Goal: Use online tool/utility: Use online tool/utility

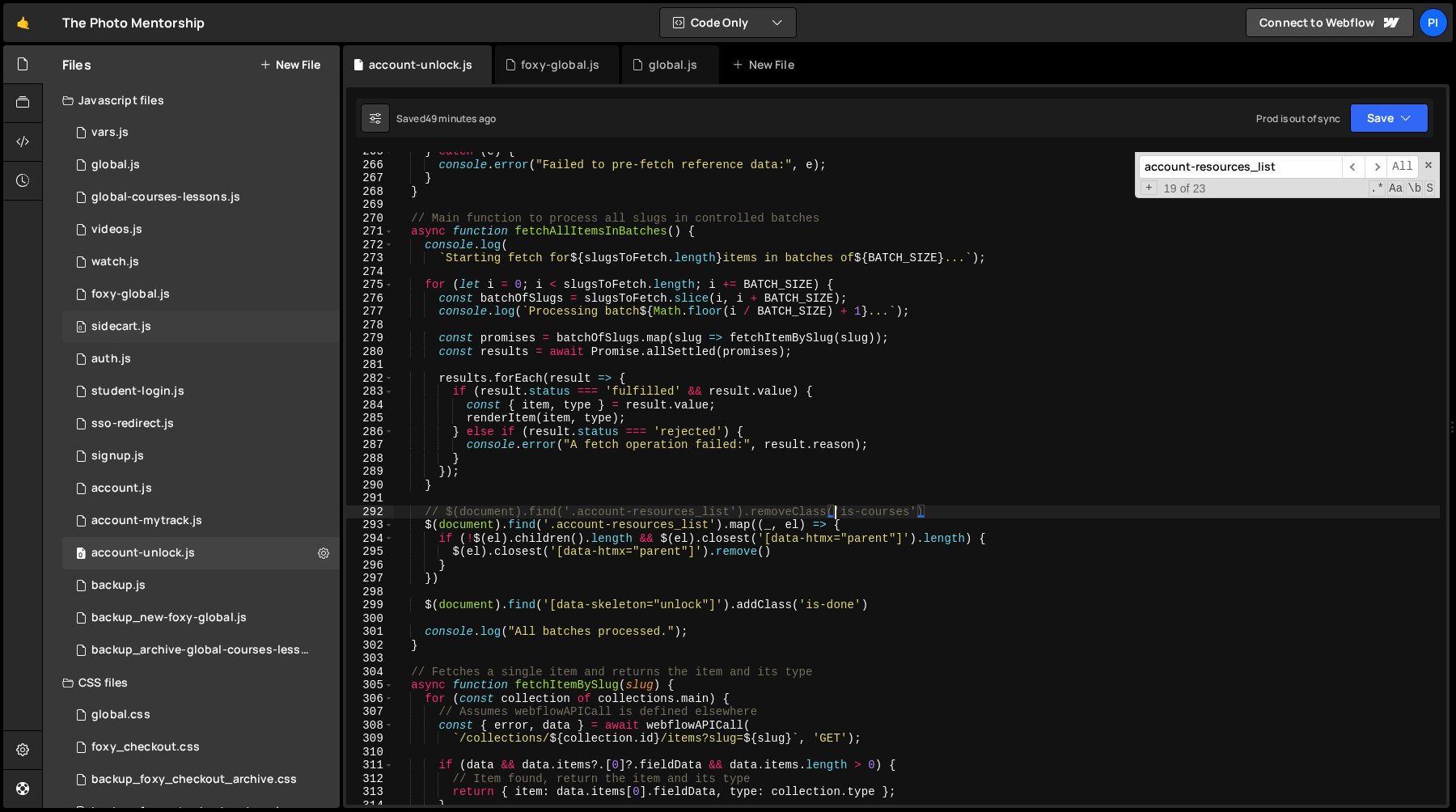
scroll to position [3530, 0]
click at [198, 309] on div "0 foxy-global.js 0" at bounding box center [201, 294] width 278 height 33
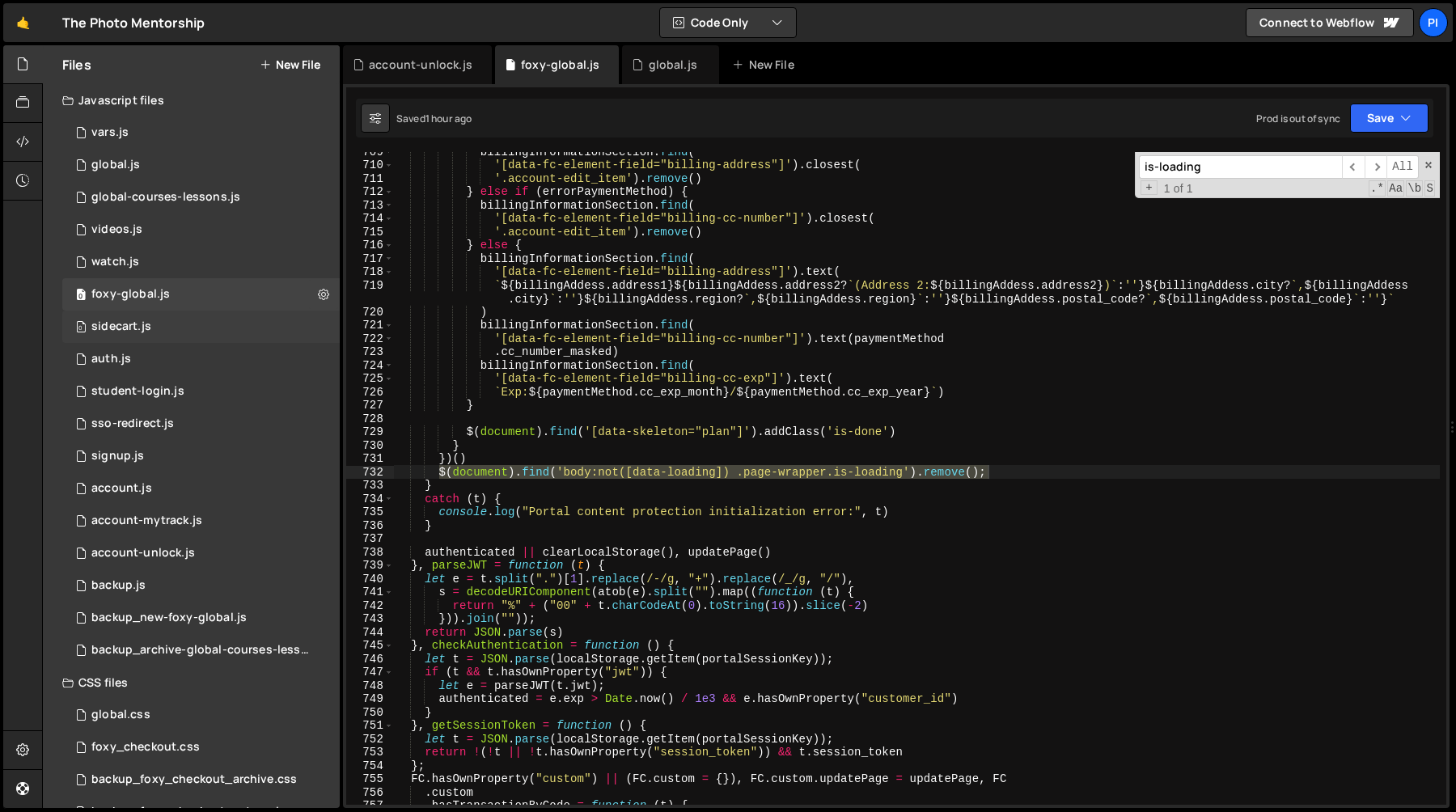
click at [197, 321] on div "0 sidecart.js 0" at bounding box center [201, 326] width 278 height 33
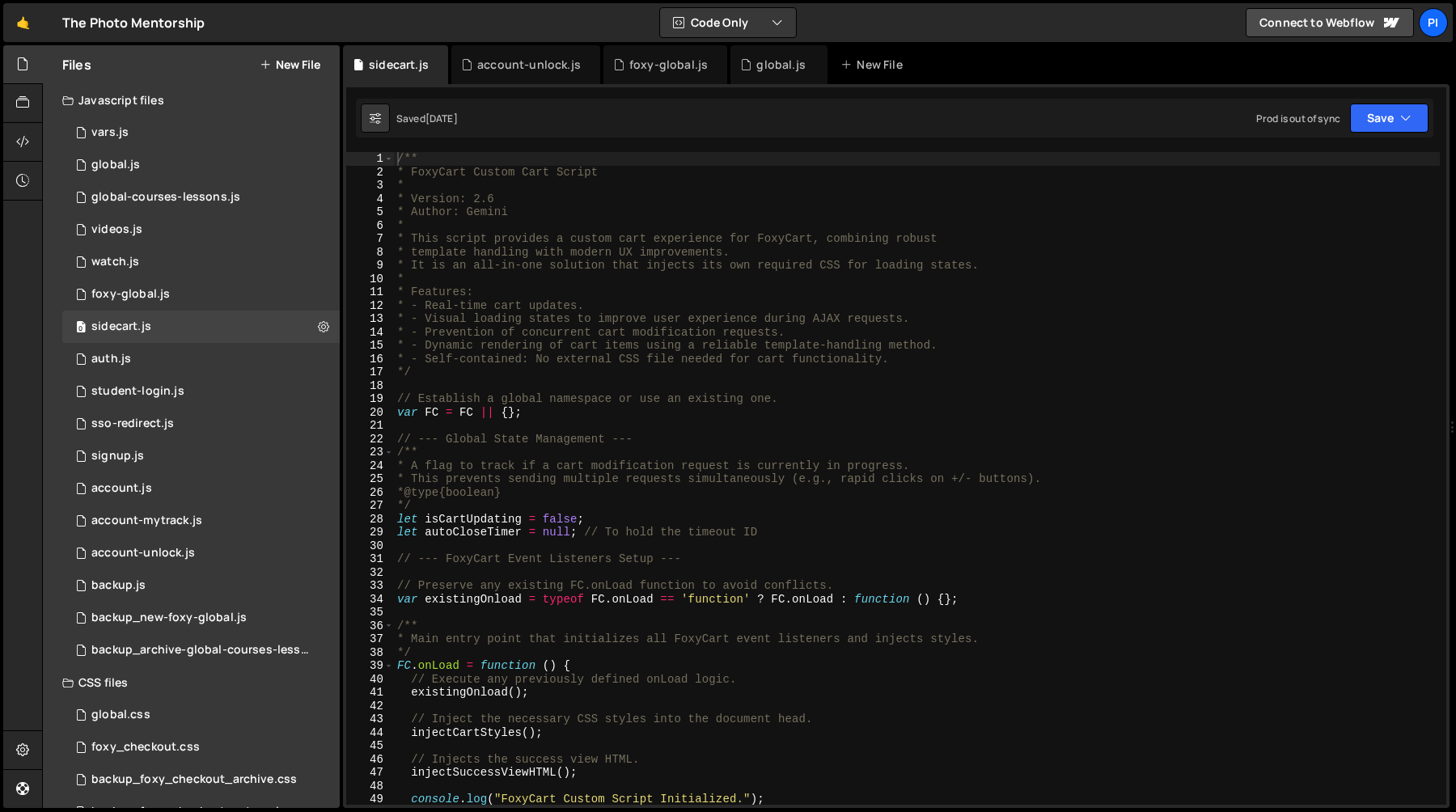
scroll to position [429, 0]
type textarea "*/"
click at [757, 375] on div "/** * FoxyCart Custom Cart Script * * Version: 2.6 * Author: Gemini * * This sc…" at bounding box center [916, 491] width 1046 height 679
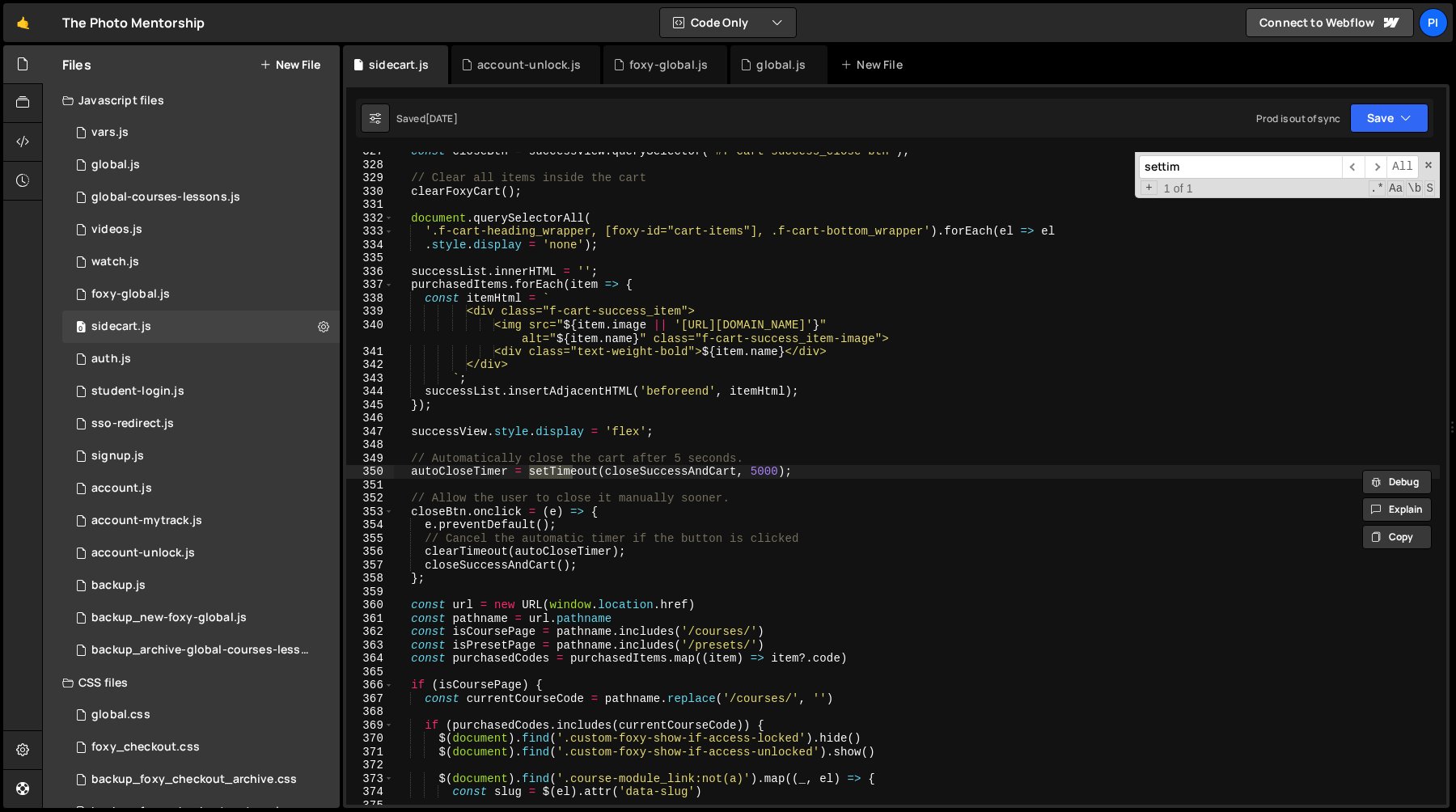
scroll to position [4358, 0]
type input "settime"
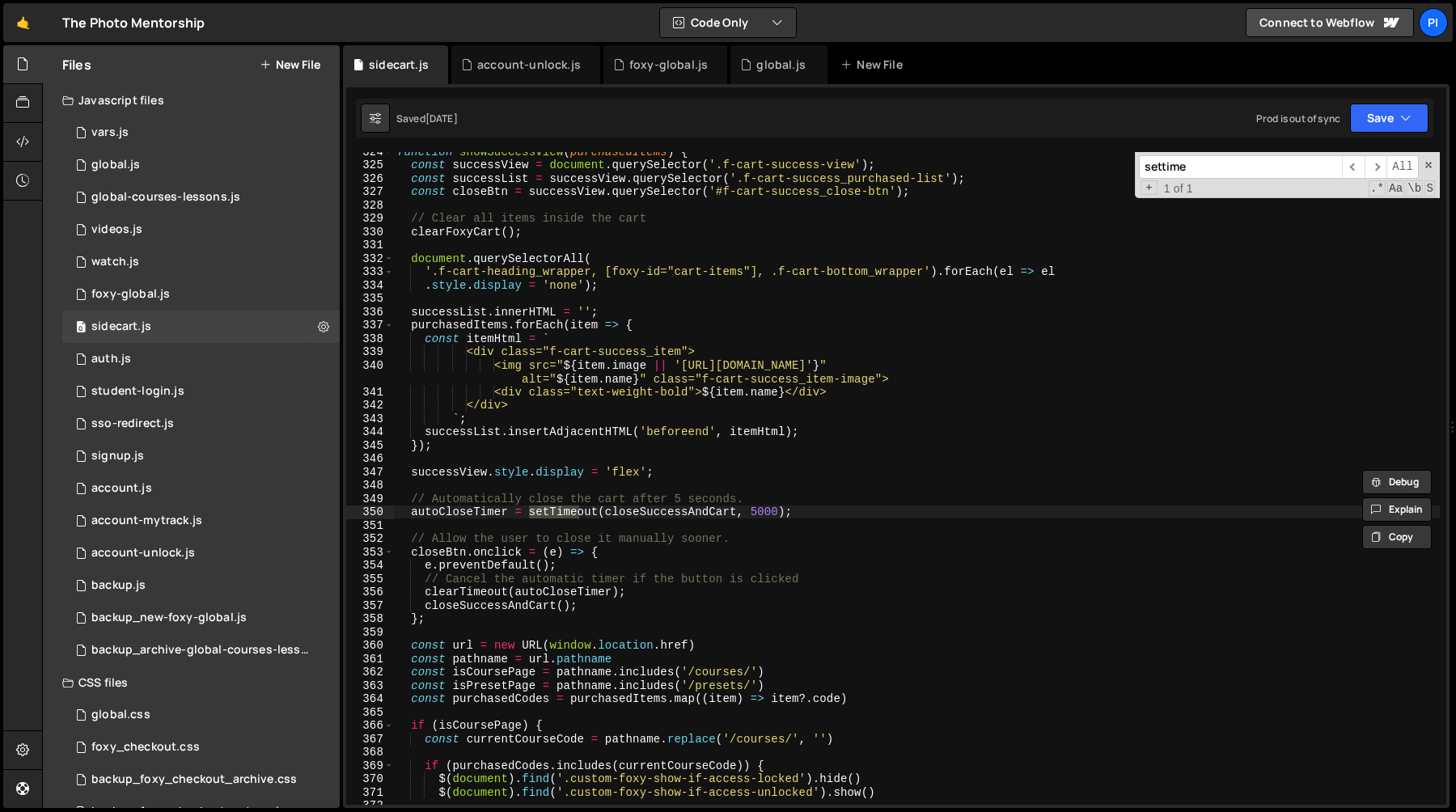
scroll to position [4305, 0]
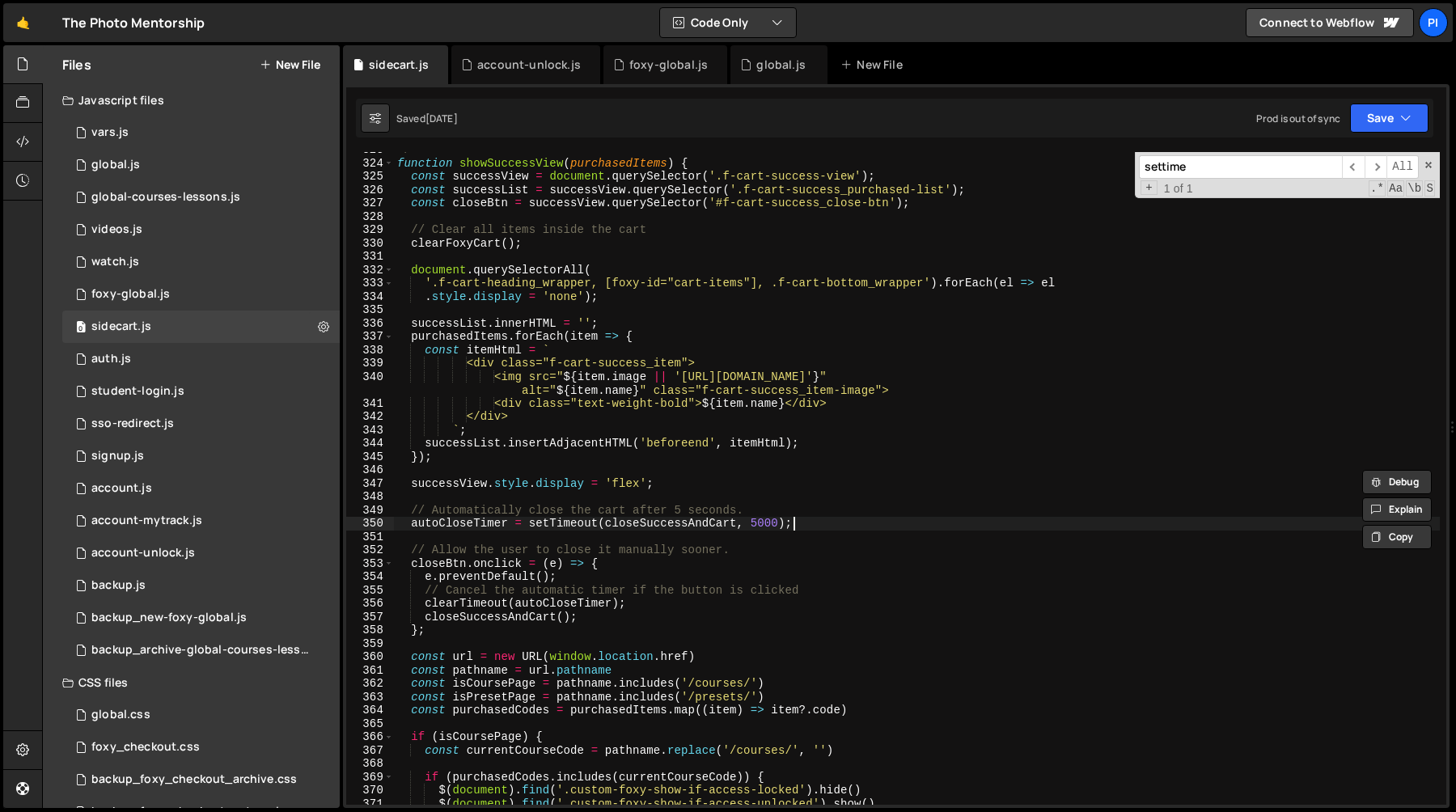
click at [816, 527] on div "*/ function showSuccessView ( purchasedItems ) { const successView = document .…" at bounding box center [916, 483] width 1046 height 679
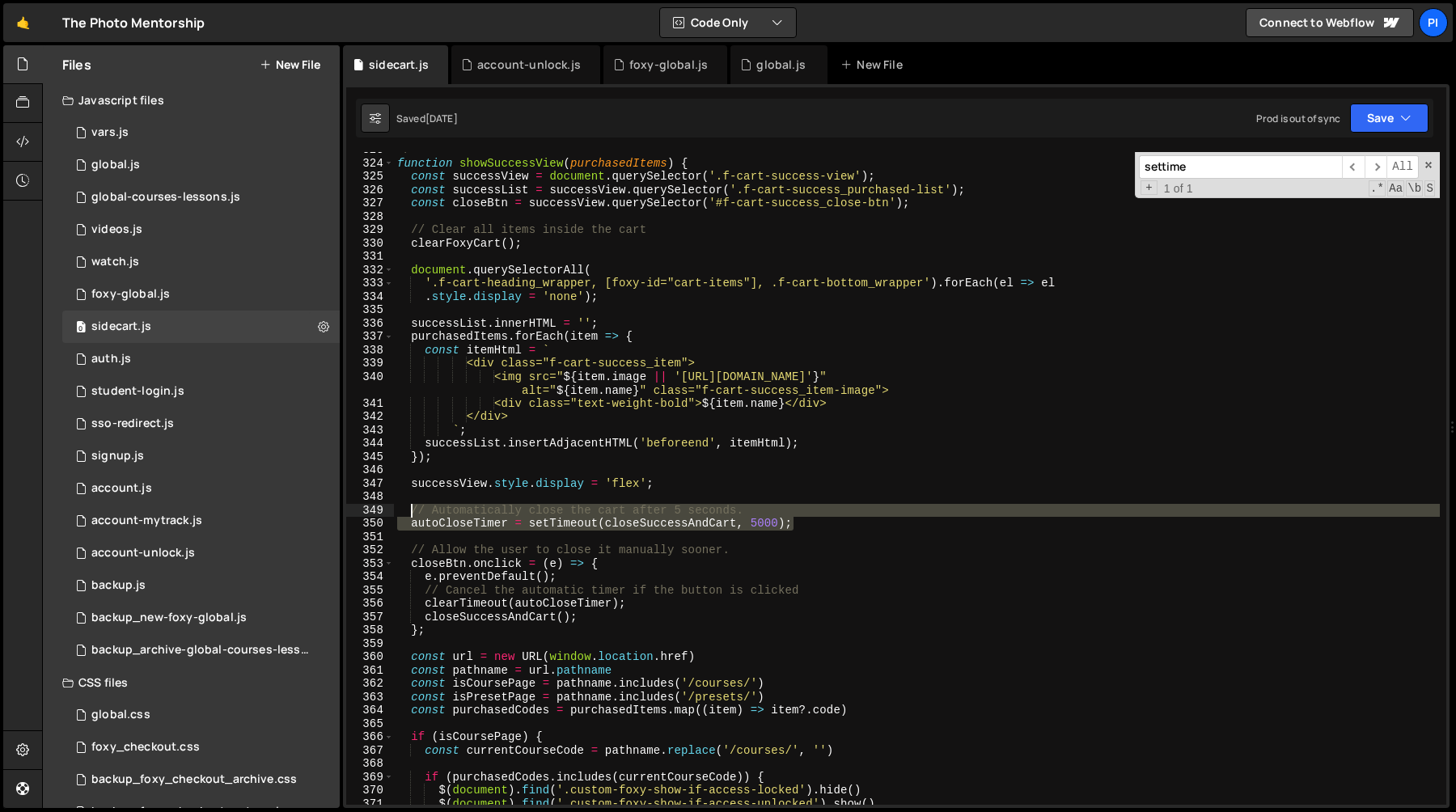
drag, startPoint x: 816, startPoint y: 527, endPoint x: 413, endPoint y: 509, distance: 403.4
click at [413, 509] on div "*/ function showSuccessView ( purchasedItems ) { const successView = document .…" at bounding box center [916, 483] width 1046 height 679
click at [409, 514] on div "*/ function showSuccessView ( purchasedItems ) { const successView = document .…" at bounding box center [916, 483] width 1046 height 679
drag, startPoint x: 409, startPoint y: 514, endPoint x: 826, endPoint y: 519, distance: 417.0
click at [826, 519] on div "*/ function showSuccessView ( purchasedItems ) { const successView = document .…" at bounding box center [916, 483] width 1046 height 679
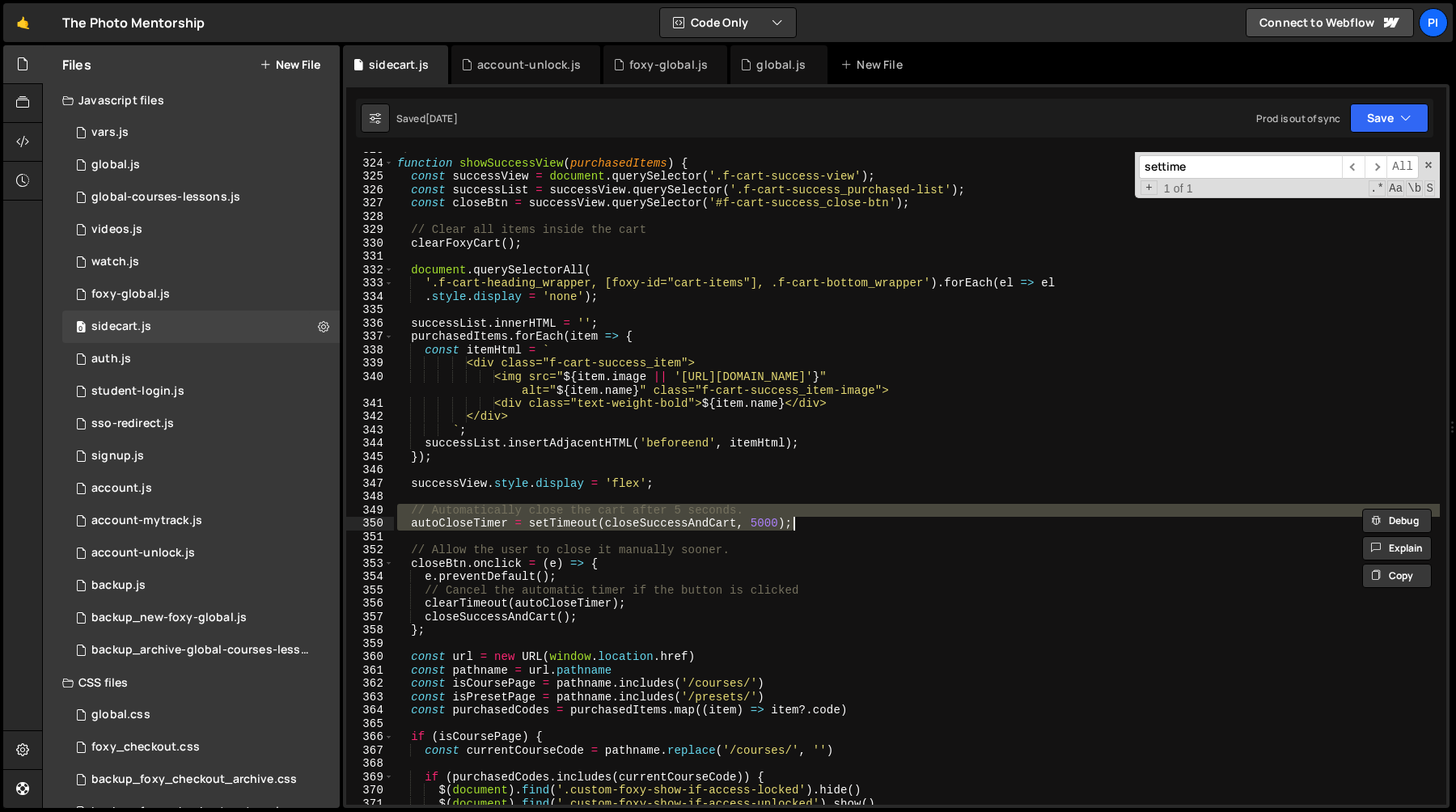
click at [821, 521] on div "*/ function showSuccessView ( purchasedItems ) { const successView = document .…" at bounding box center [916, 478] width 1046 height 653
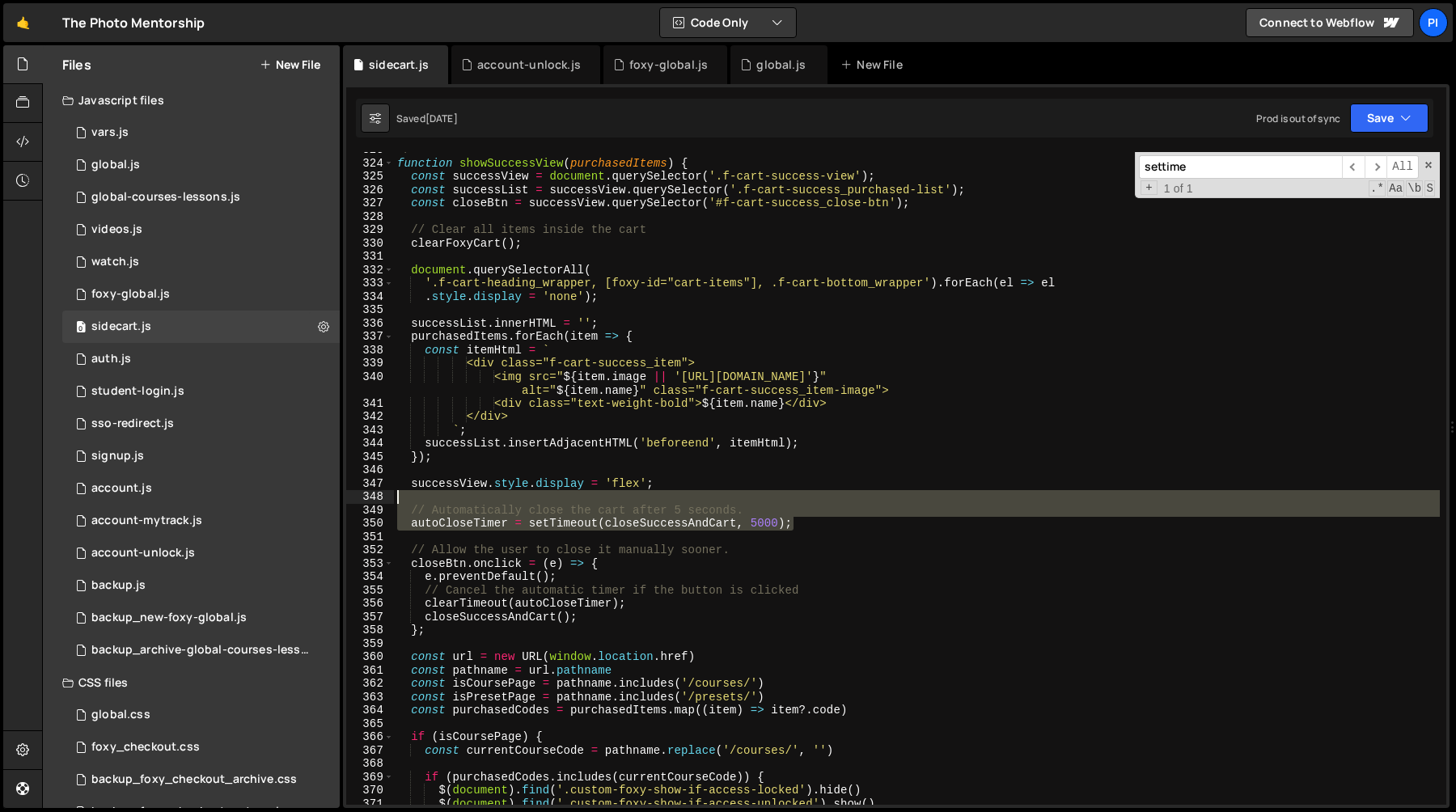
drag, startPoint x: 821, startPoint y: 521, endPoint x: 413, endPoint y: 493, distance: 409.0
click at [413, 493] on div "*/ function showSuccessView ( purchasedItems ) { const successView = document .…" at bounding box center [916, 483] width 1046 height 679
click at [455, 487] on div "*/ function showSuccessView ( purchasedItems ) { const successView = document .…" at bounding box center [916, 483] width 1046 height 679
type textarea "successView.style.display = 'flex';"
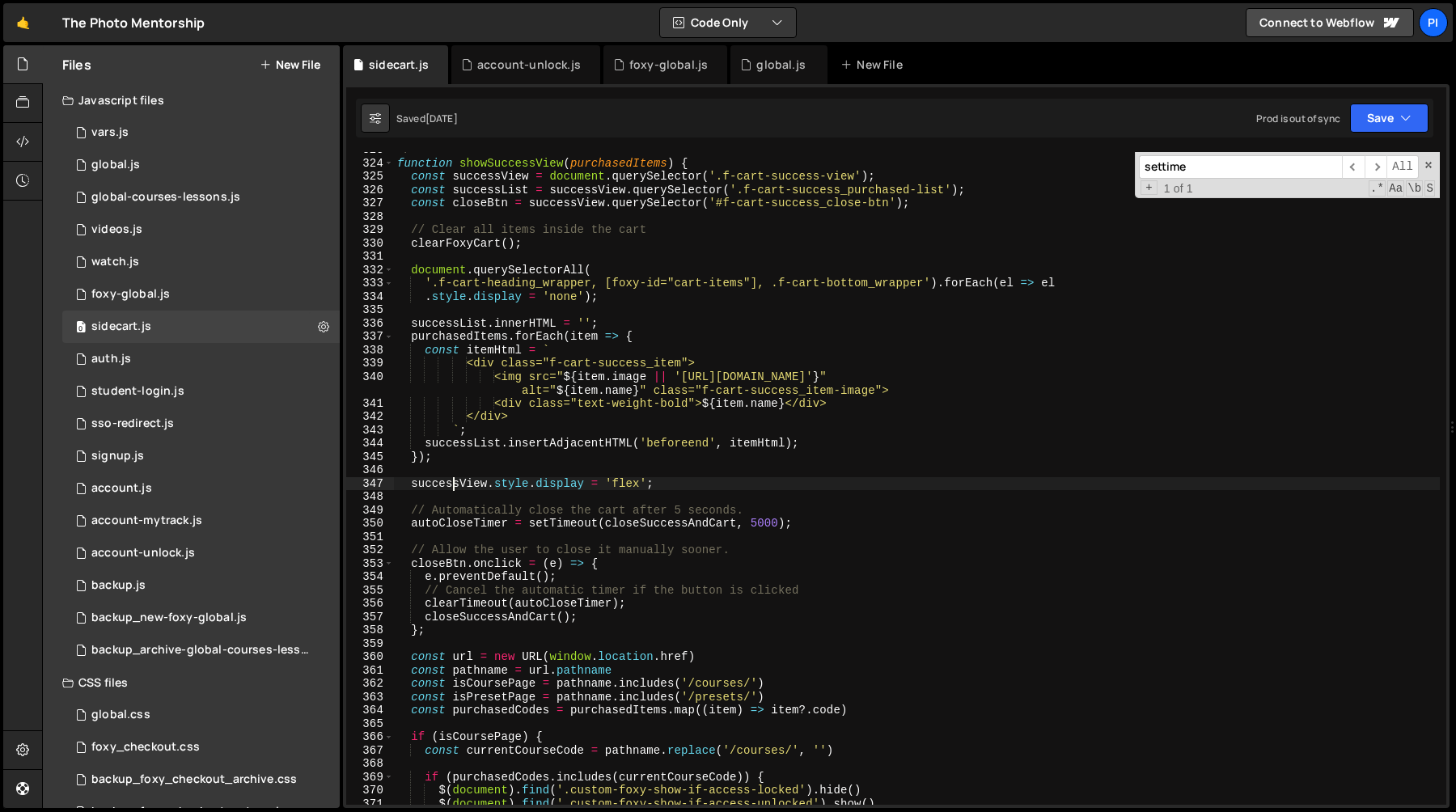
click at [454, 499] on div "*/ function showSuccessView ( purchasedItems ) { const successView = document .…" at bounding box center [916, 483] width 1046 height 679
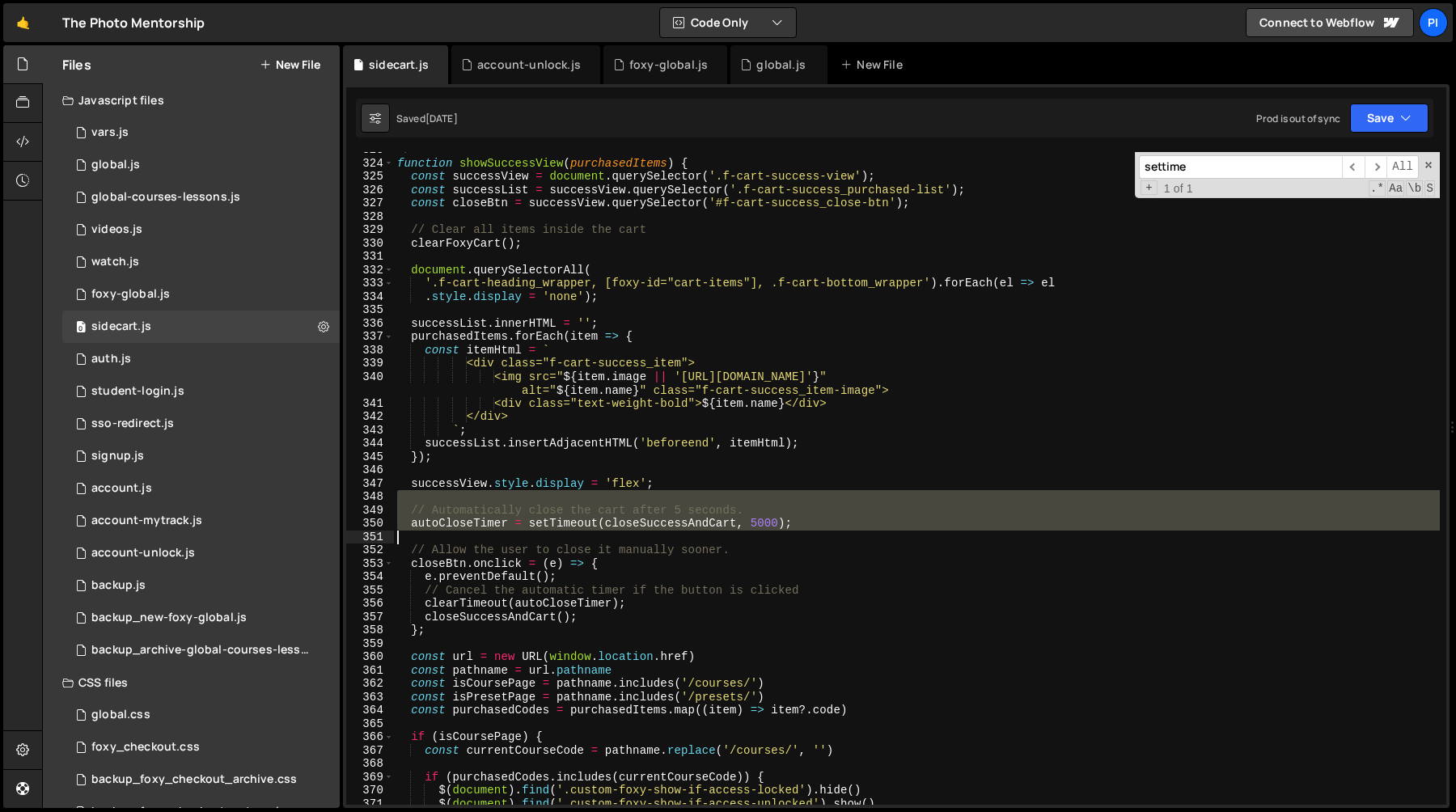
drag, startPoint x: 454, startPoint y: 499, endPoint x: 831, endPoint y: 530, distance: 378.3
click at [831, 530] on div "*/ function showSuccessView ( purchasedItems ) { const successView = document .…" at bounding box center [916, 483] width 1046 height 679
click at [824, 527] on div "*/ function showSuccessView ( purchasedItems ) { const successView = document .…" at bounding box center [916, 478] width 1046 height 653
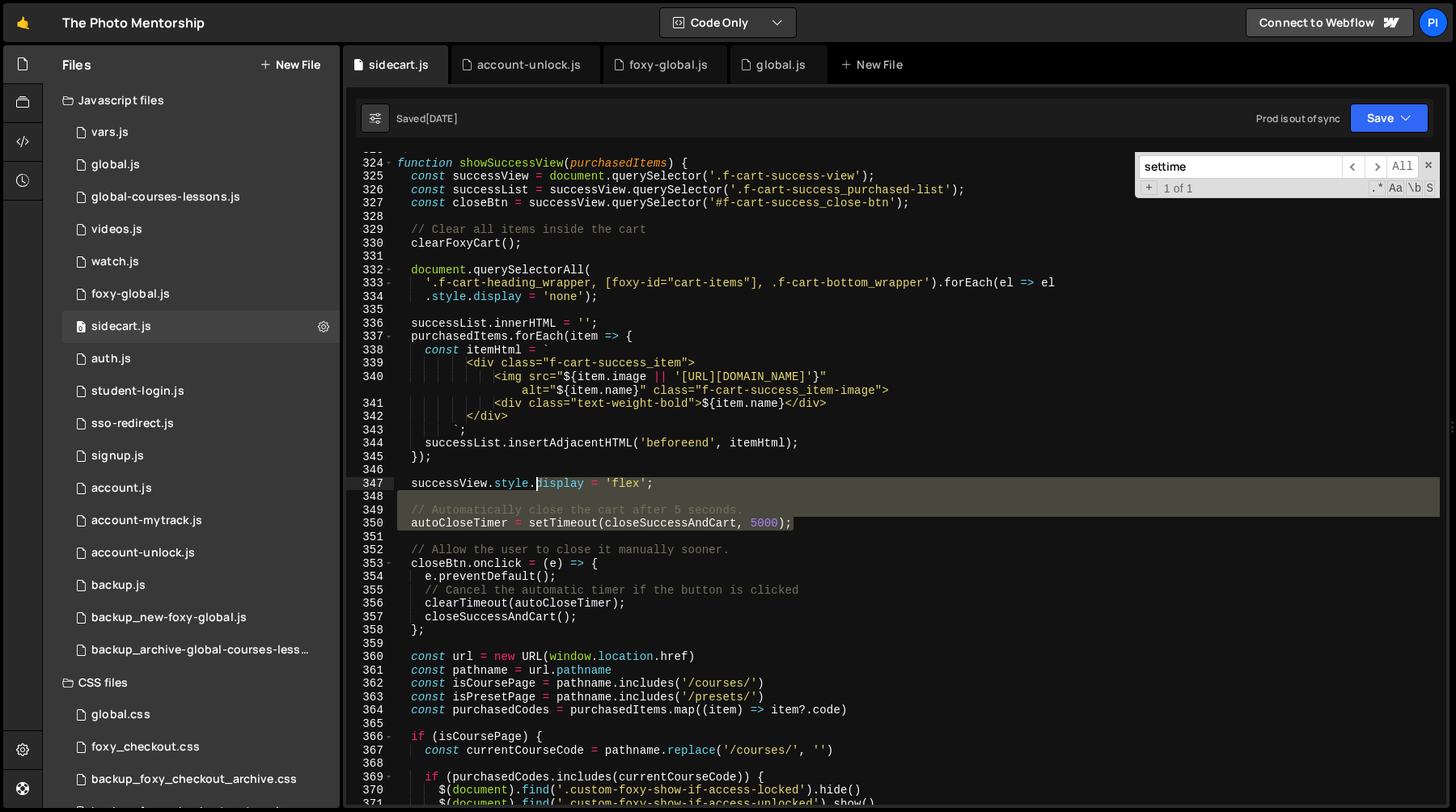
drag, startPoint x: 824, startPoint y: 527, endPoint x: 553, endPoint y: 484, distance: 274.4
click at [553, 484] on div "*/ function showSuccessView ( purchasedItems ) { const successView = document .…" at bounding box center [916, 483] width 1046 height 679
click at [546, 488] on div "*/ function showSuccessView ( purchasedItems ) { const successView = document .…" at bounding box center [916, 478] width 1046 height 653
type textarea "successView.style.display = 'flex';"
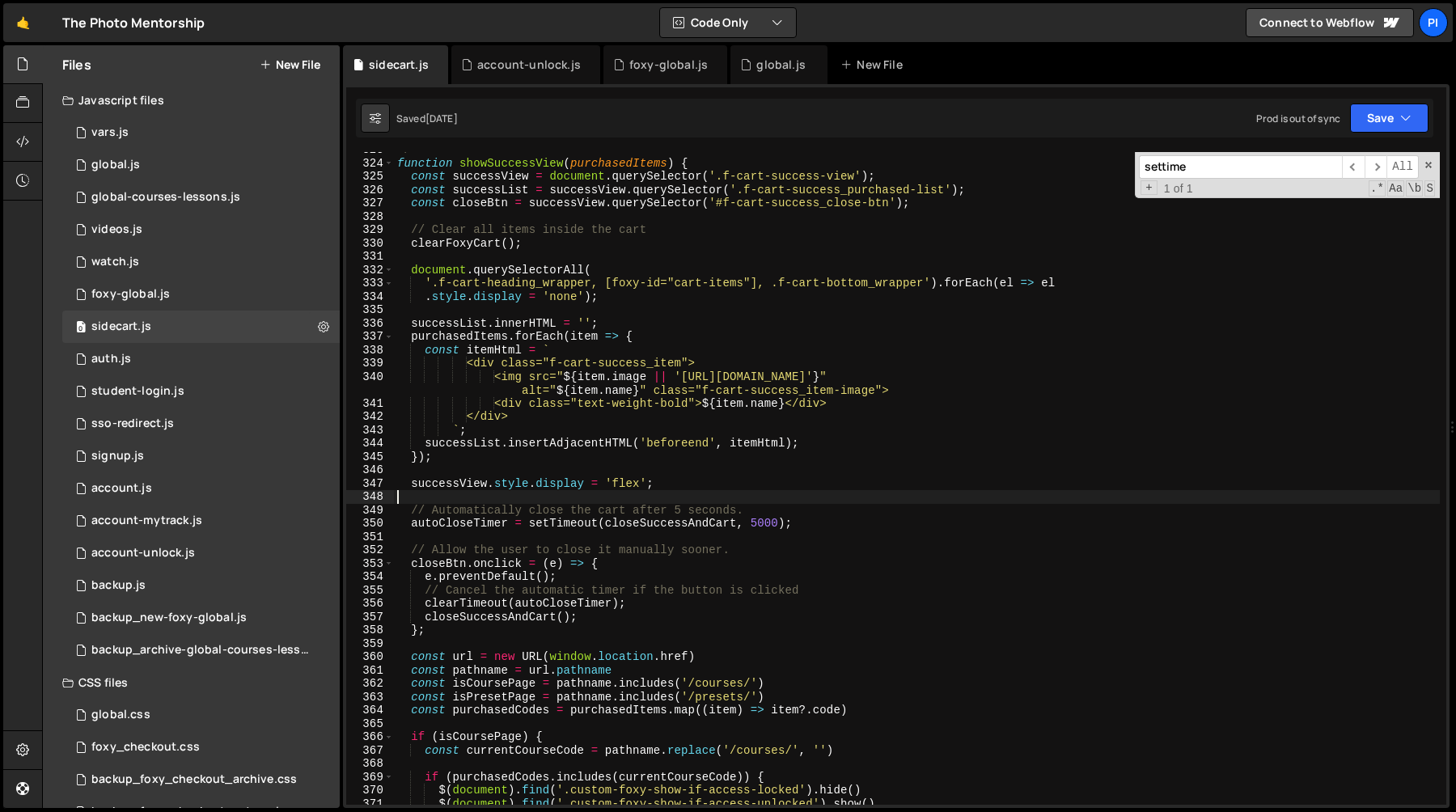
click at [535, 496] on div "*/ function showSuccessView ( purchasedItems ) { const successView = document .…" at bounding box center [916, 483] width 1046 height 679
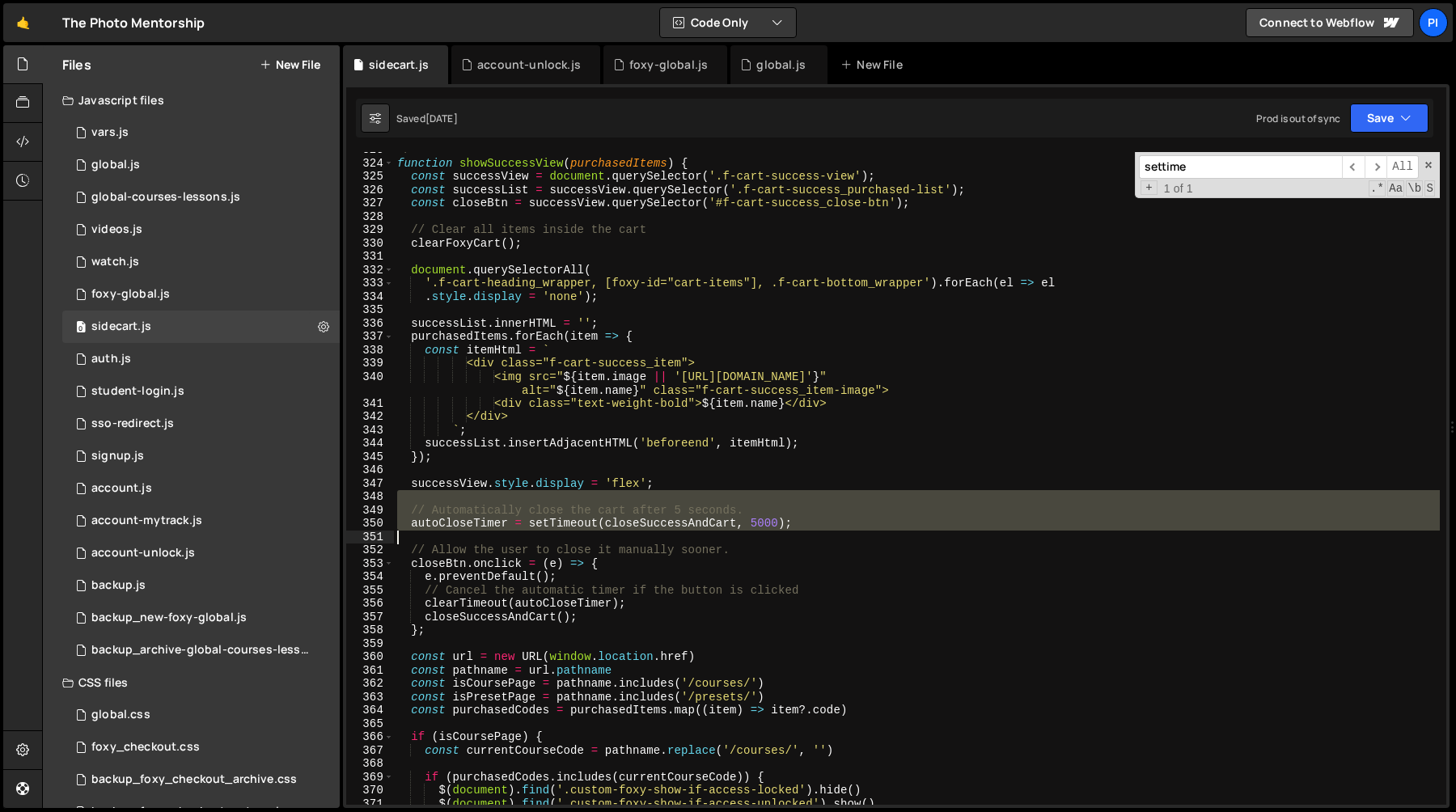
drag, startPoint x: 535, startPoint y: 496, endPoint x: 713, endPoint y: 531, distance: 181.4
click at [713, 531] on div "*/ function showSuccessView ( purchasedItems ) { const successView = document .…" at bounding box center [916, 483] width 1046 height 679
type textarea "autoCloseTimer = setTimeout(closeSuccessAndCart, 5000);"
click at [723, 474] on div "*/ function showSuccessView ( purchasedItems ) { const successView = document .…" at bounding box center [916, 483] width 1046 height 679
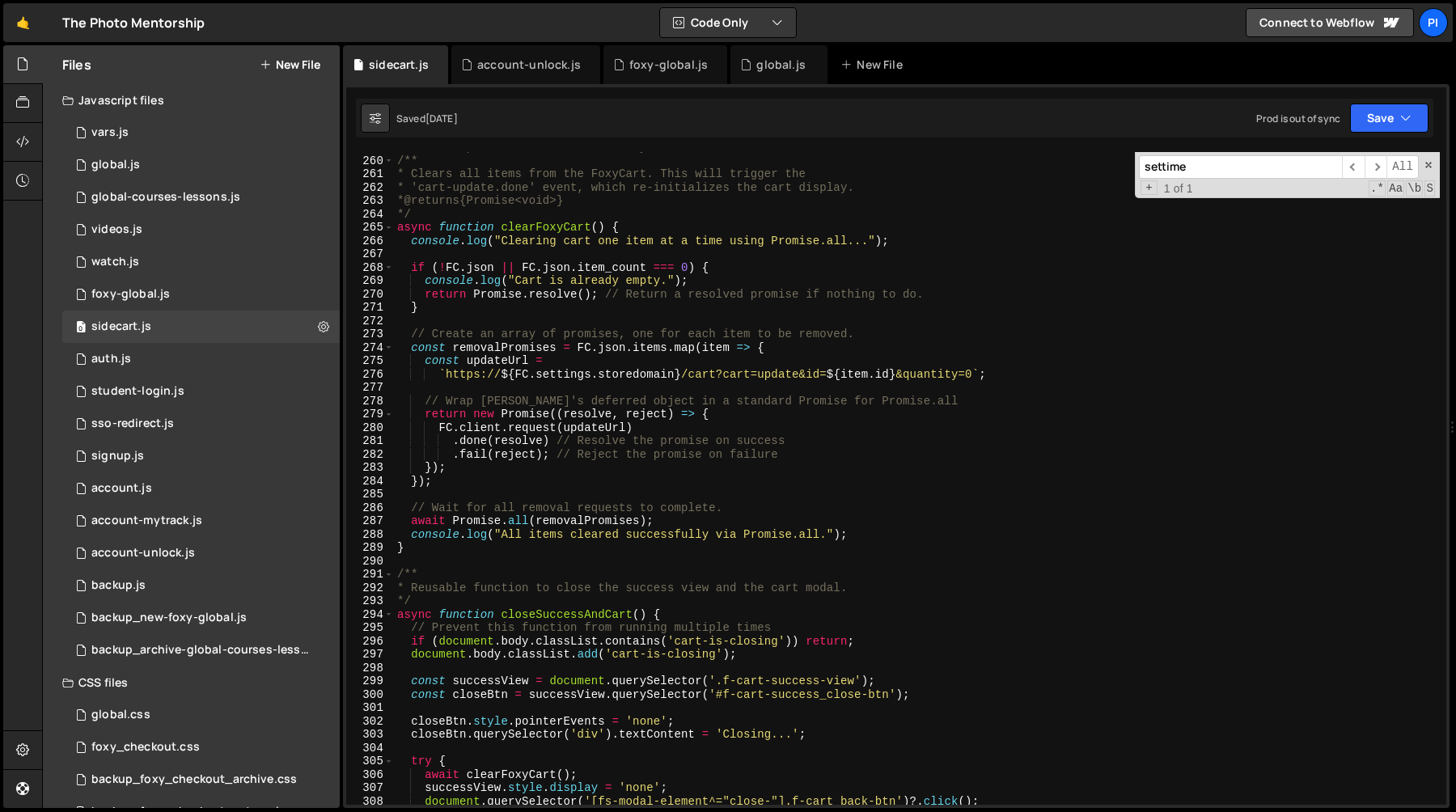
scroll to position [3444, 0]
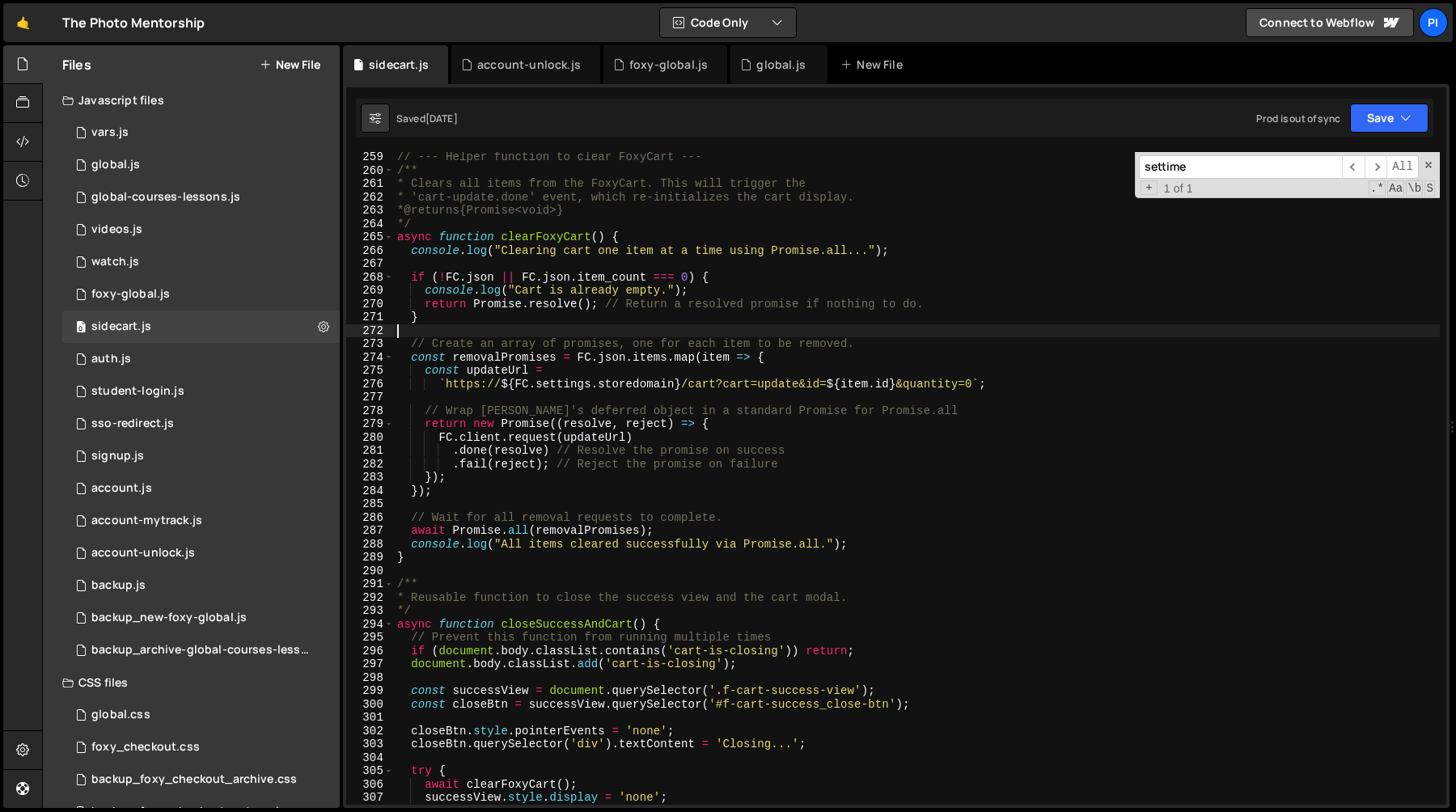
click at [689, 324] on div "// --- Helper function to clear FoxyCart --- /** * Clears all items from the Fo…" at bounding box center [916, 489] width 1046 height 679
click at [746, 564] on div "// --- Helper function to clear FoxyCart --- /** * Clears all items from the Fo…" at bounding box center [916, 489] width 1046 height 679
type textarea "}"
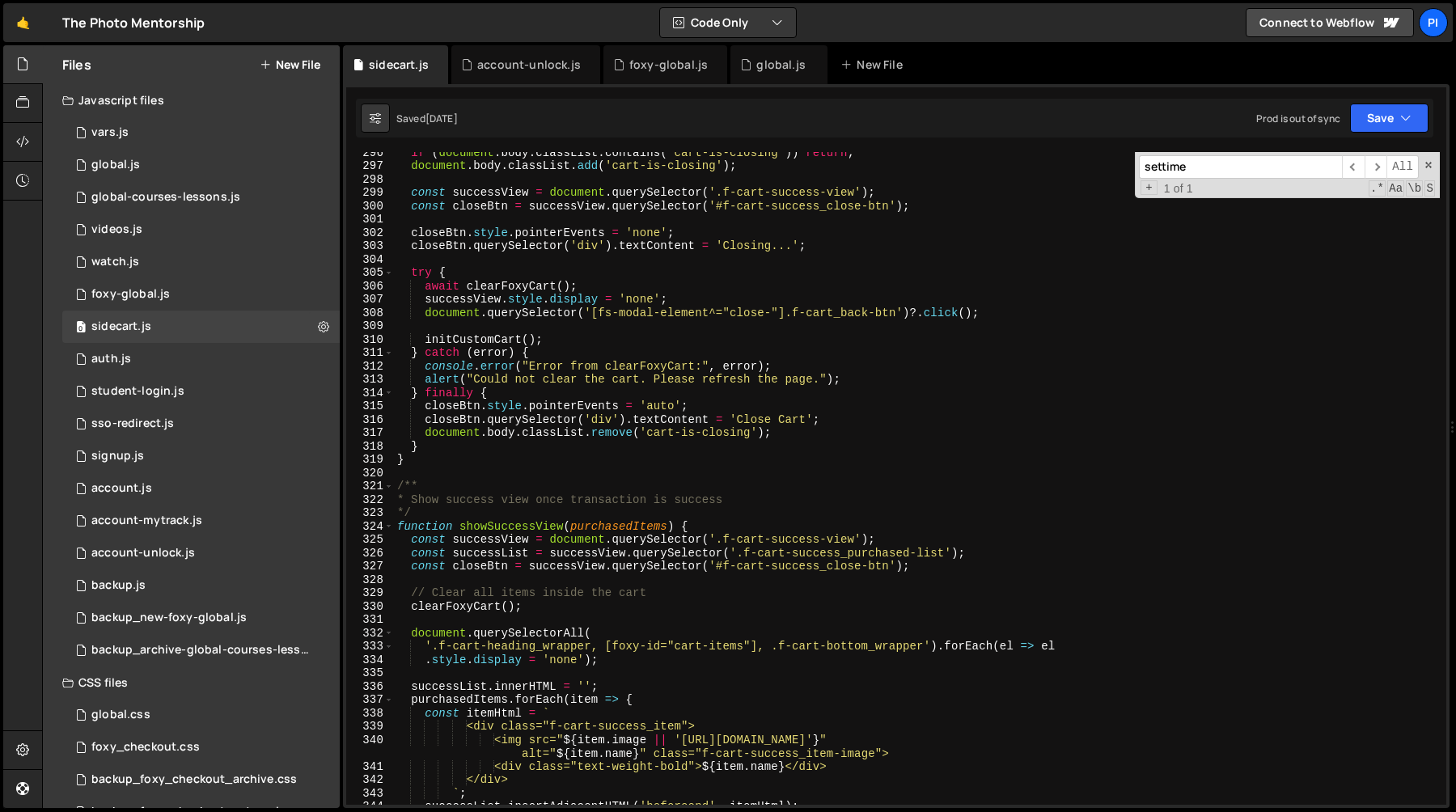
scroll to position [3942, 0]
